Goal: Information Seeking & Learning: Find specific fact

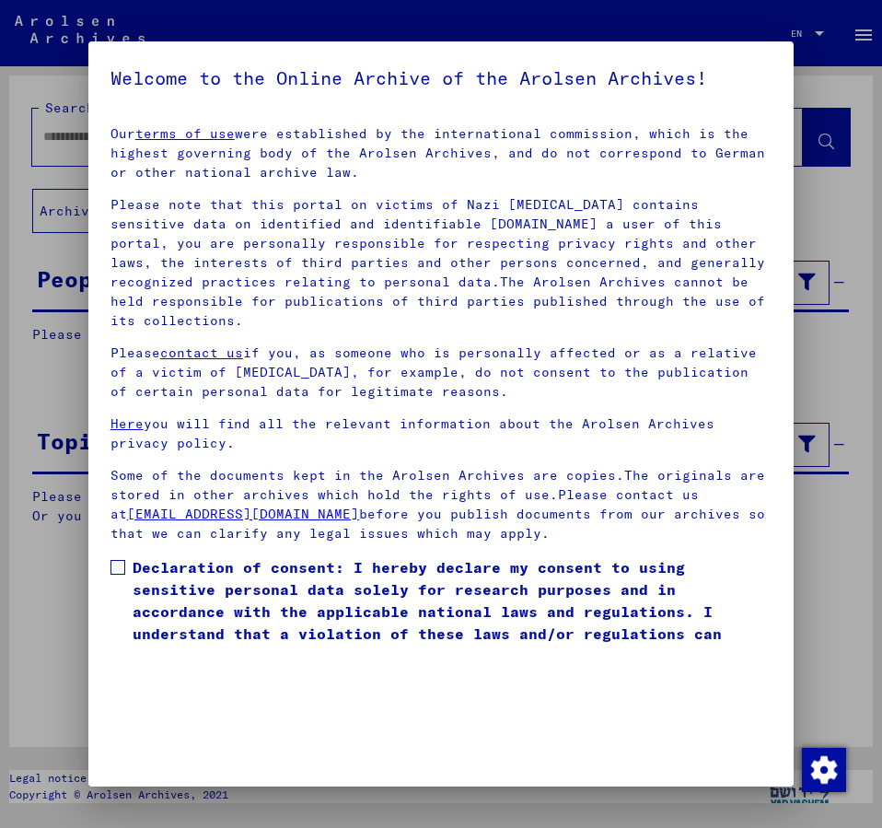
click at [112, 560] on span at bounding box center [118, 567] width 15 height 15
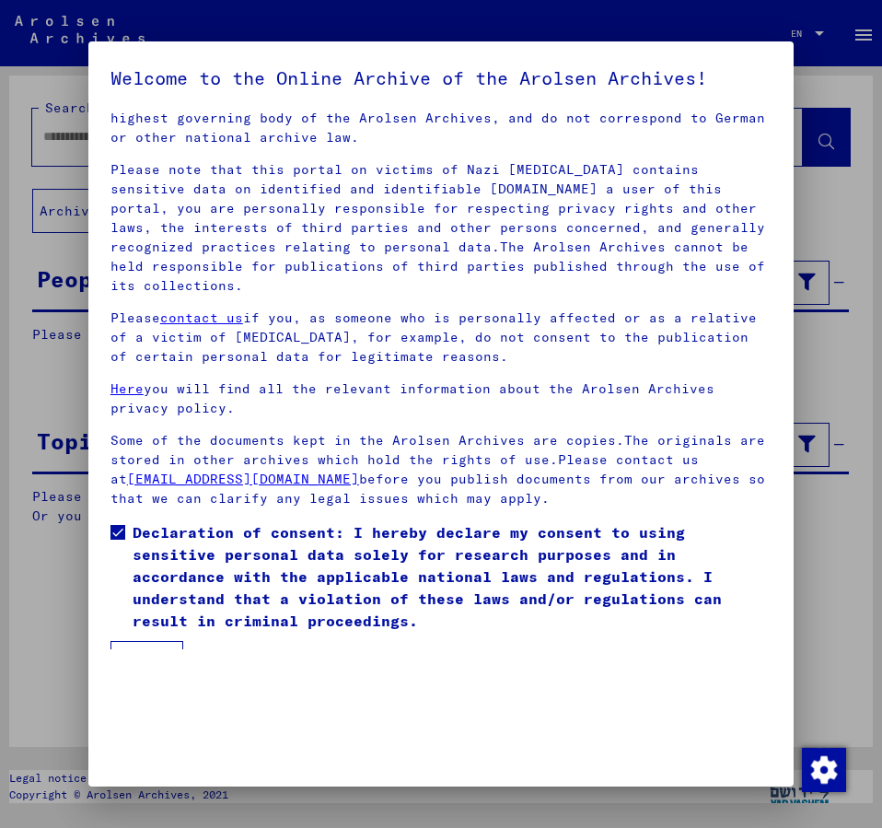
scroll to position [52, 0]
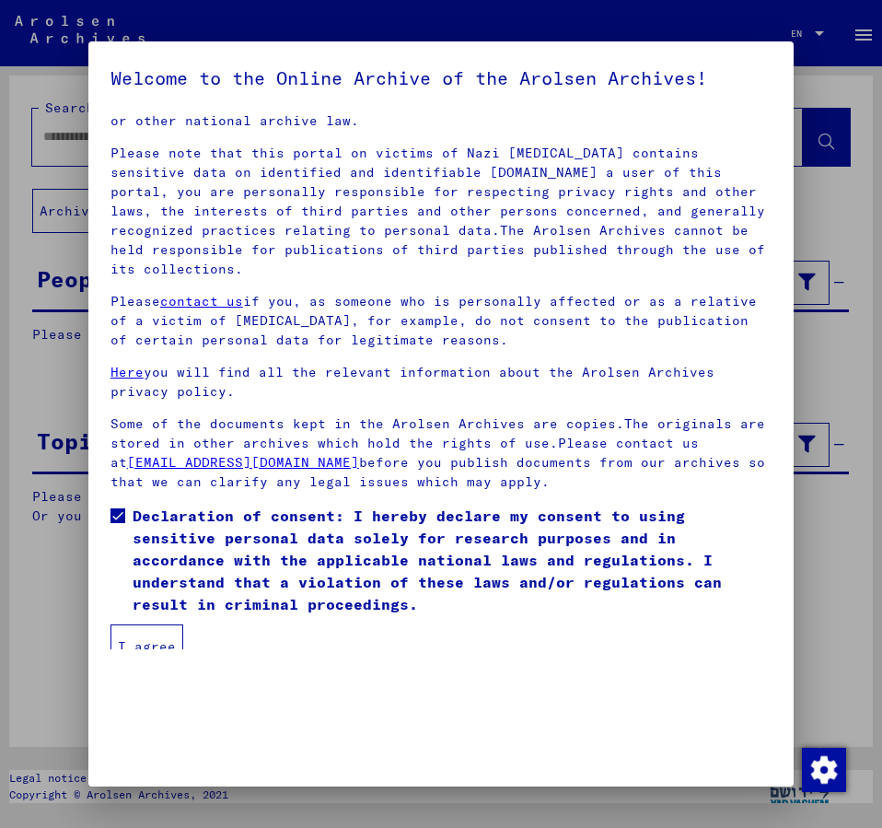
click at [147, 624] on button "I agree" at bounding box center [147, 646] width 73 height 44
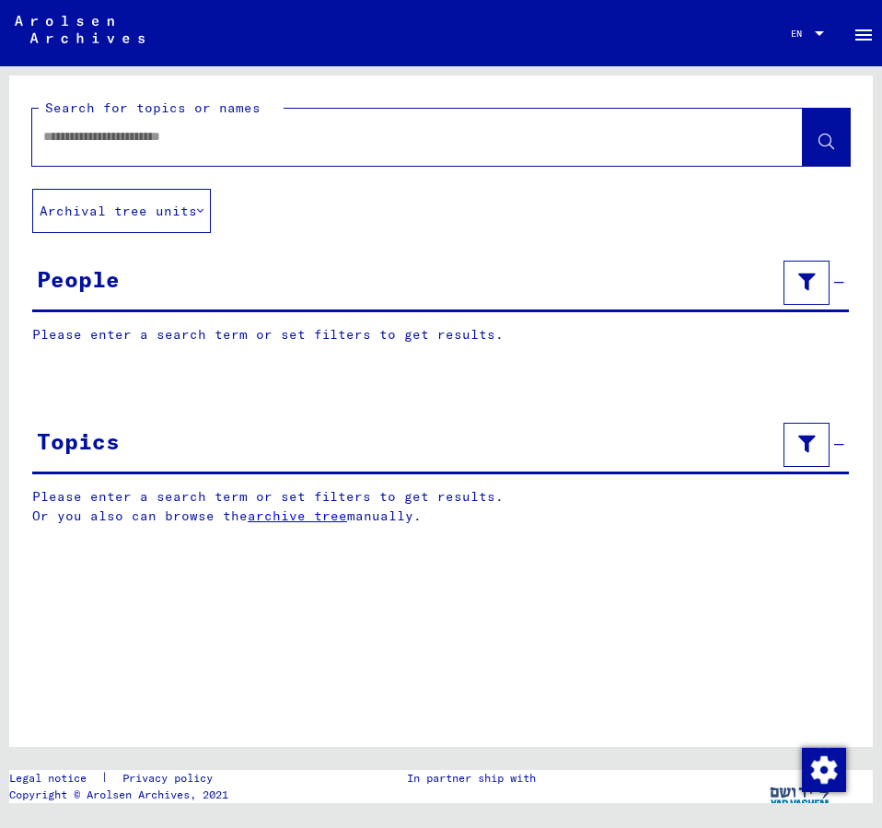
click at [87, 147] on div at bounding box center [395, 136] width 727 height 41
click at [77, 134] on input "text" at bounding box center [401, 136] width 716 height 19
type input "**********"
click at [834, 144] on icon at bounding box center [827, 142] width 16 height 16
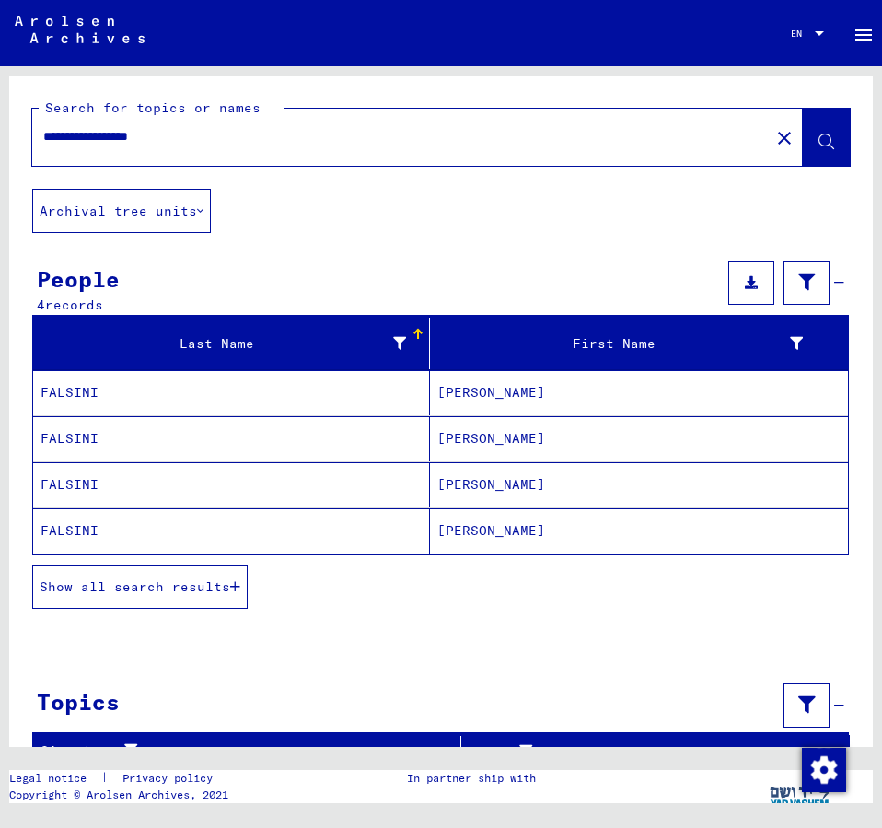
click at [474, 484] on mat-cell "[PERSON_NAME]" at bounding box center [639, 484] width 418 height 45
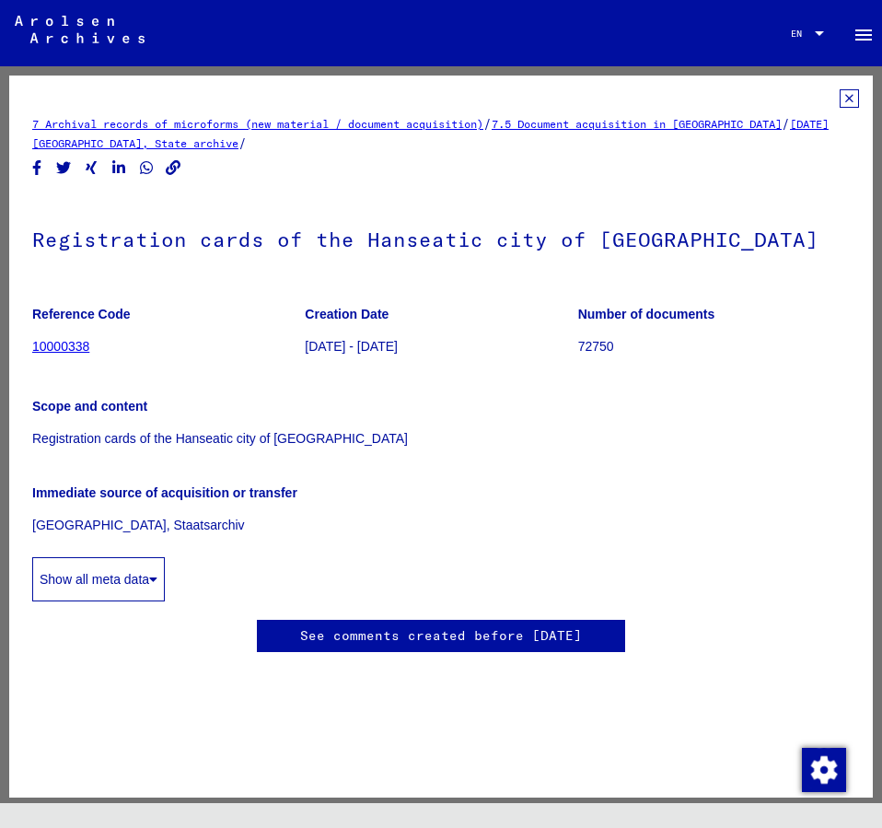
click at [454, 126] on link "7 Archival records of microforms (new material / document acquisition)" at bounding box center [257, 124] width 451 height 14
click at [460, 166] on div "7 Archival records of microforms (new material / document acquisition) / 7.5 Do…" at bounding box center [441, 389] width 818 height 600
drag, startPoint x: 442, startPoint y: 39, endPoint x: 290, endPoint y: 29, distance: 152.2
click at [285, 29] on mat-toolbar "Search Browse archive Detailed questions/information about the documents? Send …" at bounding box center [441, 33] width 882 height 66
drag, startPoint x: 685, startPoint y: 17, endPoint x: 585, endPoint y: 45, distance: 104.1
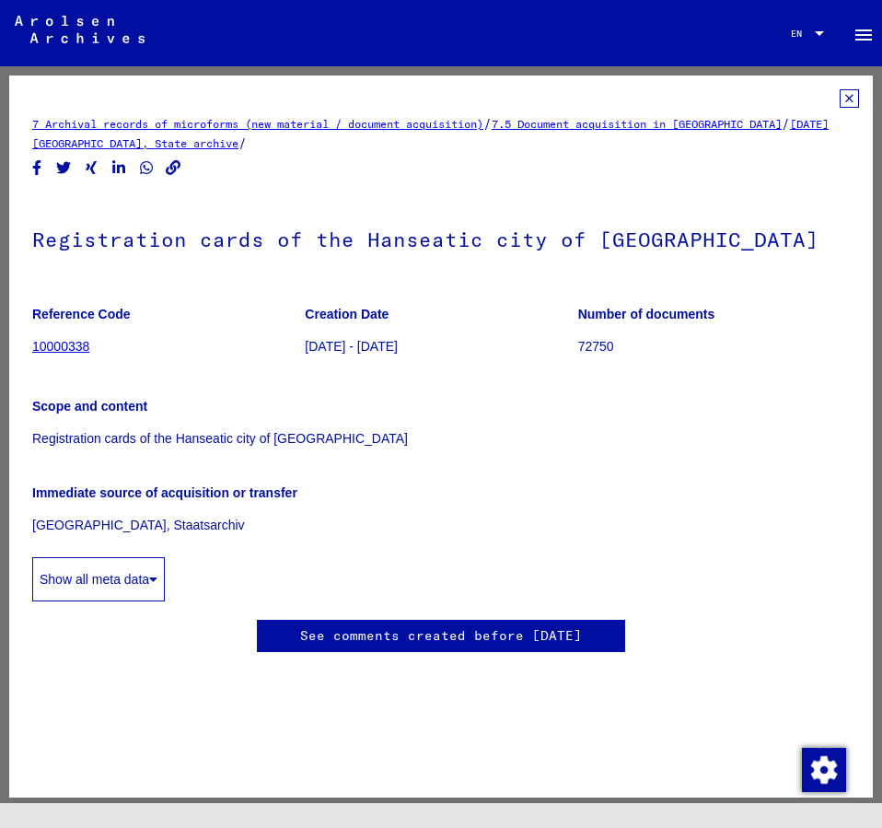
click at [585, 45] on mat-toolbar "Search Browse archive Detailed questions/information about the documents? Send …" at bounding box center [441, 33] width 882 height 66
